Goal: Navigation & Orientation: Find specific page/section

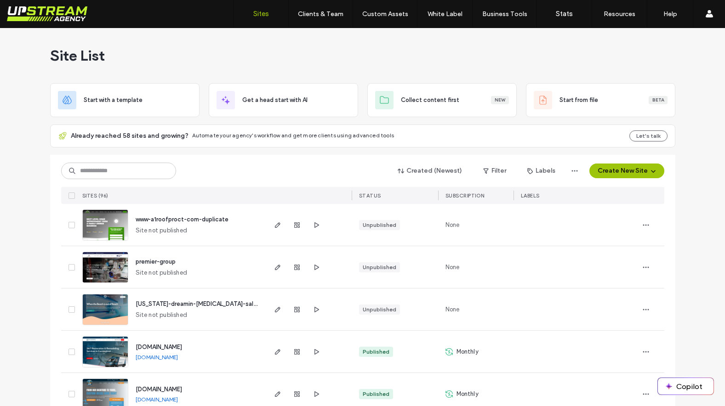
drag, startPoint x: 144, startPoint y: 232, endPoint x: 195, endPoint y: 232, distance: 51.5
click at [194, 232] on div "www-a1roofproct-com-duplicate Site not published" at bounding box center [196, 225] width 137 height 42
click at [195, 232] on div "www-a1roofproct-com-duplicate Site not published" at bounding box center [196, 225] width 137 height 42
drag, startPoint x: 143, startPoint y: 273, endPoint x: 220, endPoint y: 273, distance: 77.7
click at [217, 273] on div "premier-group Site not published" at bounding box center [196, 267] width 137 height 42
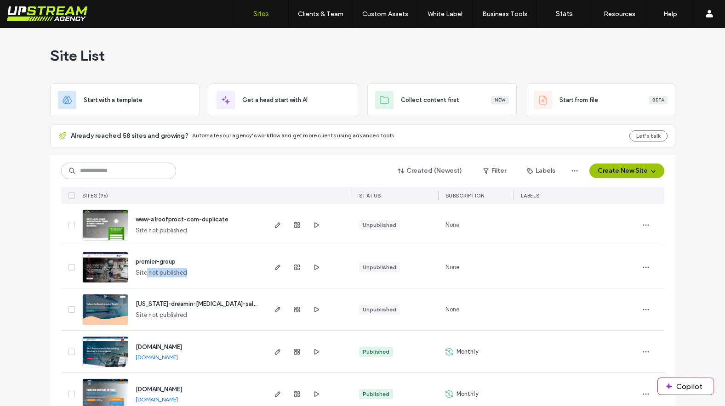
click at [220, 273] on div "premier-group Site not published" at bounding box center [196, 267] width 137 height 42
click at [123, 170] on input at bounding box center [118, 171] width 115 height 17
type input "**"
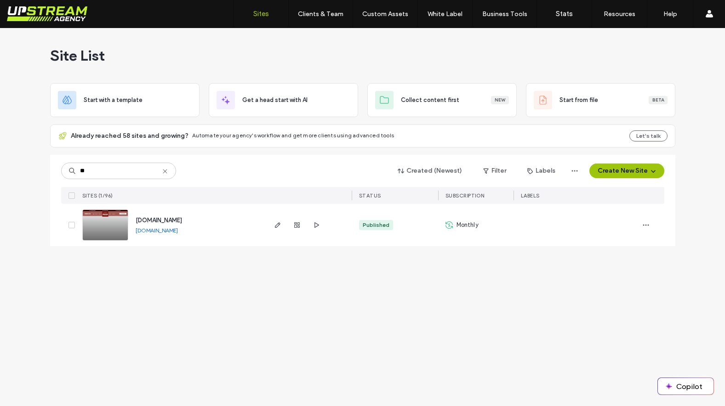
click at [113, 221] on img at bounding box center [105, 241] width 45 height 63
